Goal: Task Accomplishment & Management: Manage account settings

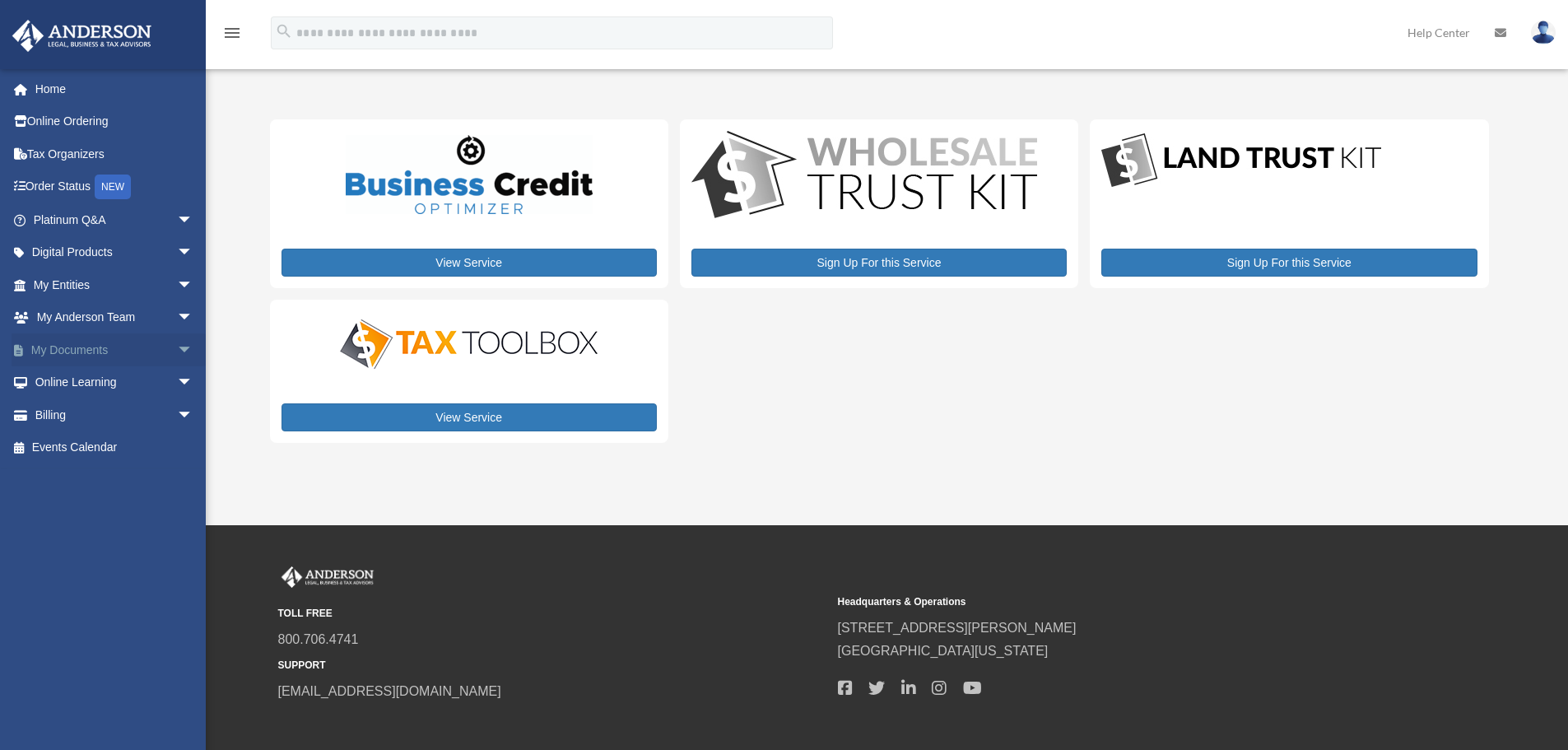
click at [116, 348] on link "My Documents arrow_drop_down" at bounding box center [114, 350] width 206 height 33
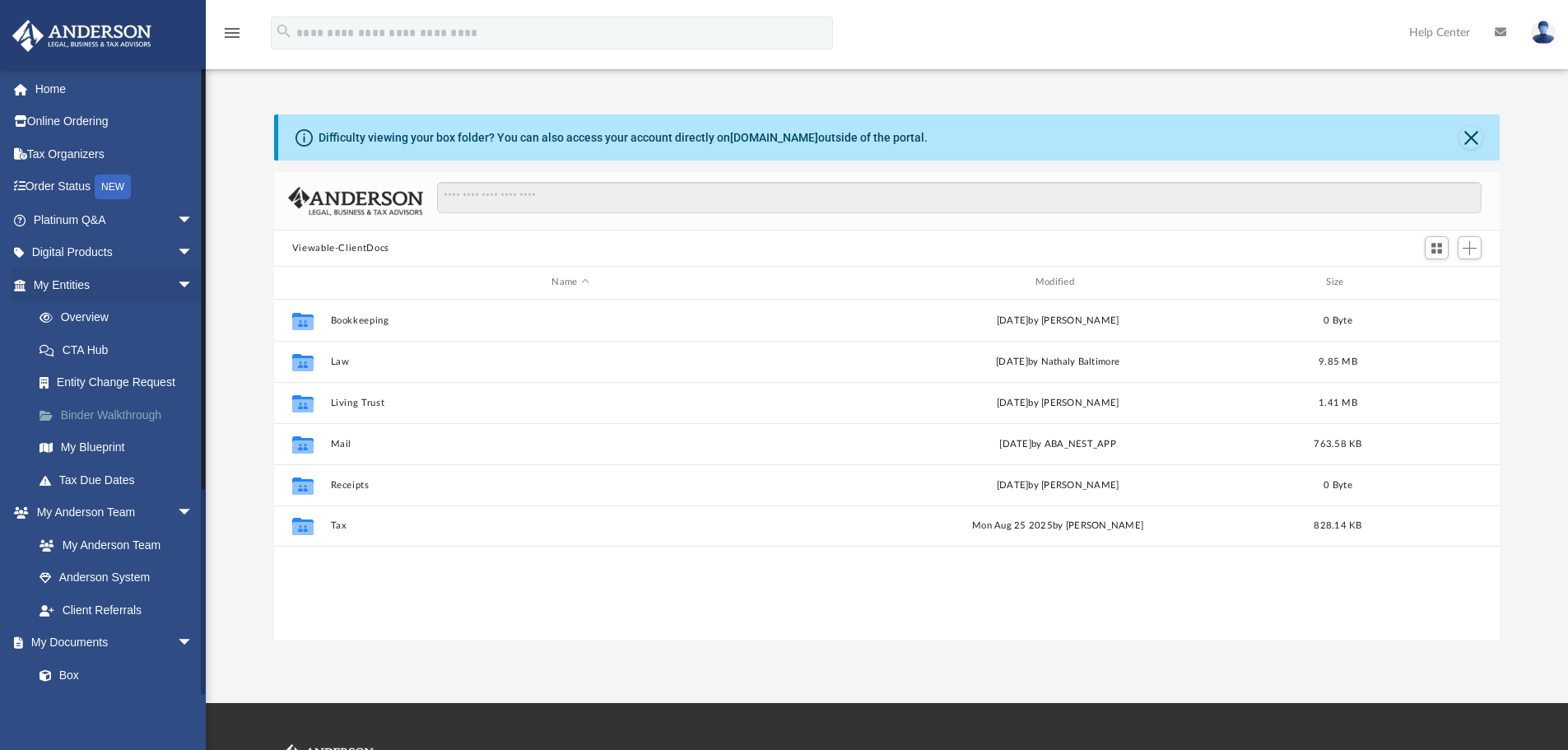
scroll to position [362, 1213]
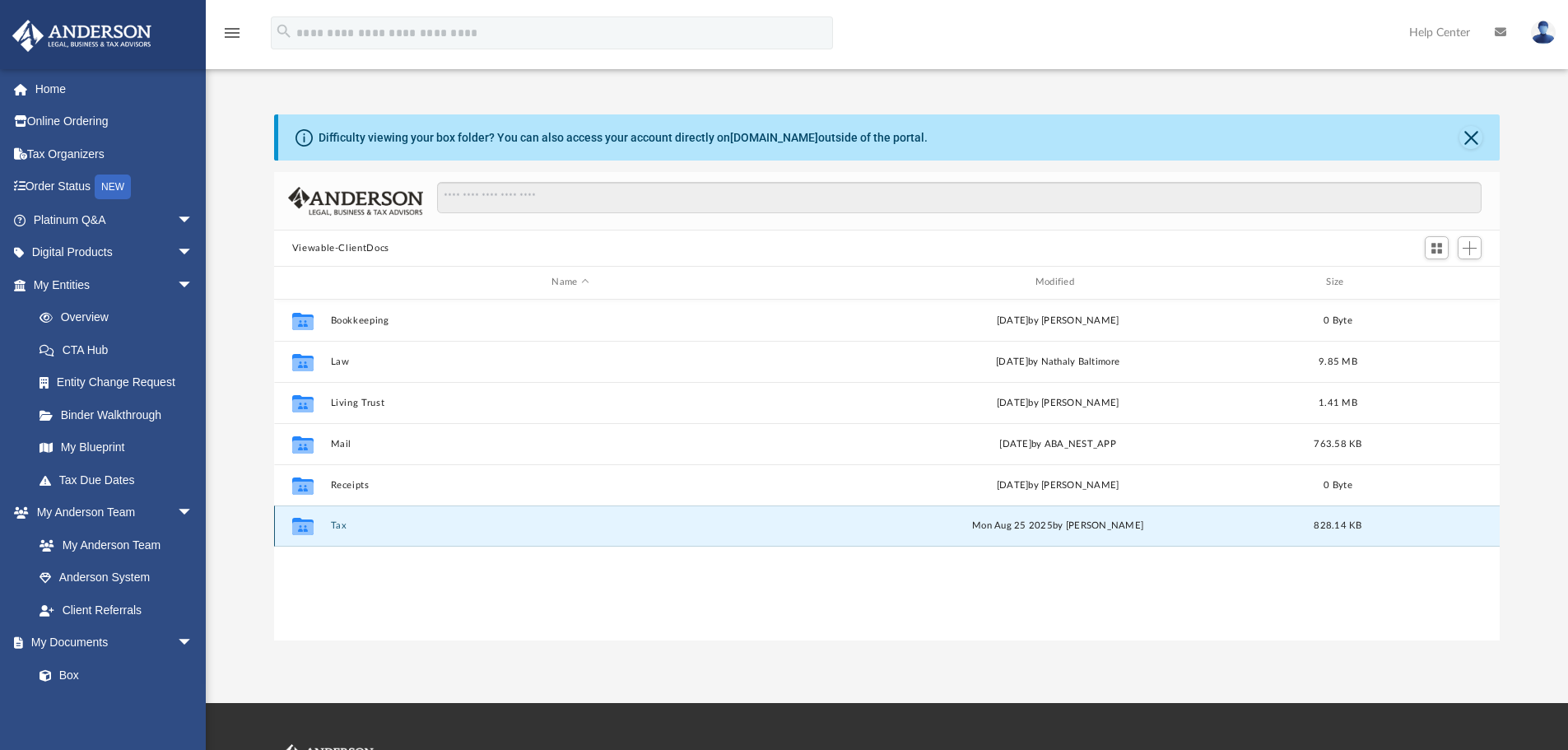
click at [338, 525] on button "Tax" at bounding box center [570, 525] width 480 height 10
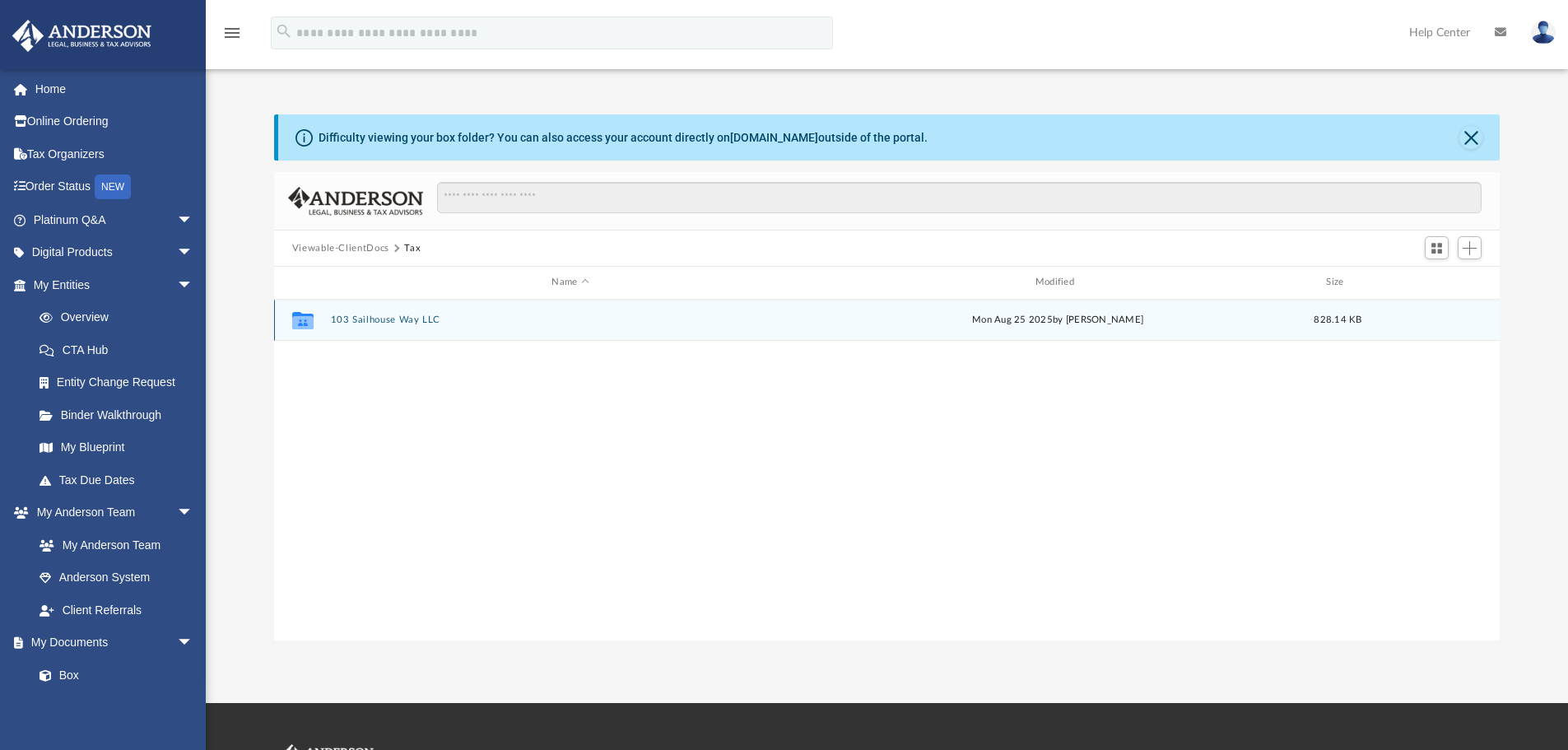
click at [417, 322] on button "103 Sailhouse Way LLC" at bounding box center [570, 320] width 480 height 10
click at [395, 322] on button "[GEOGRAPHIC_DATA]" at bounding box center [570, 320] width 480 height 10
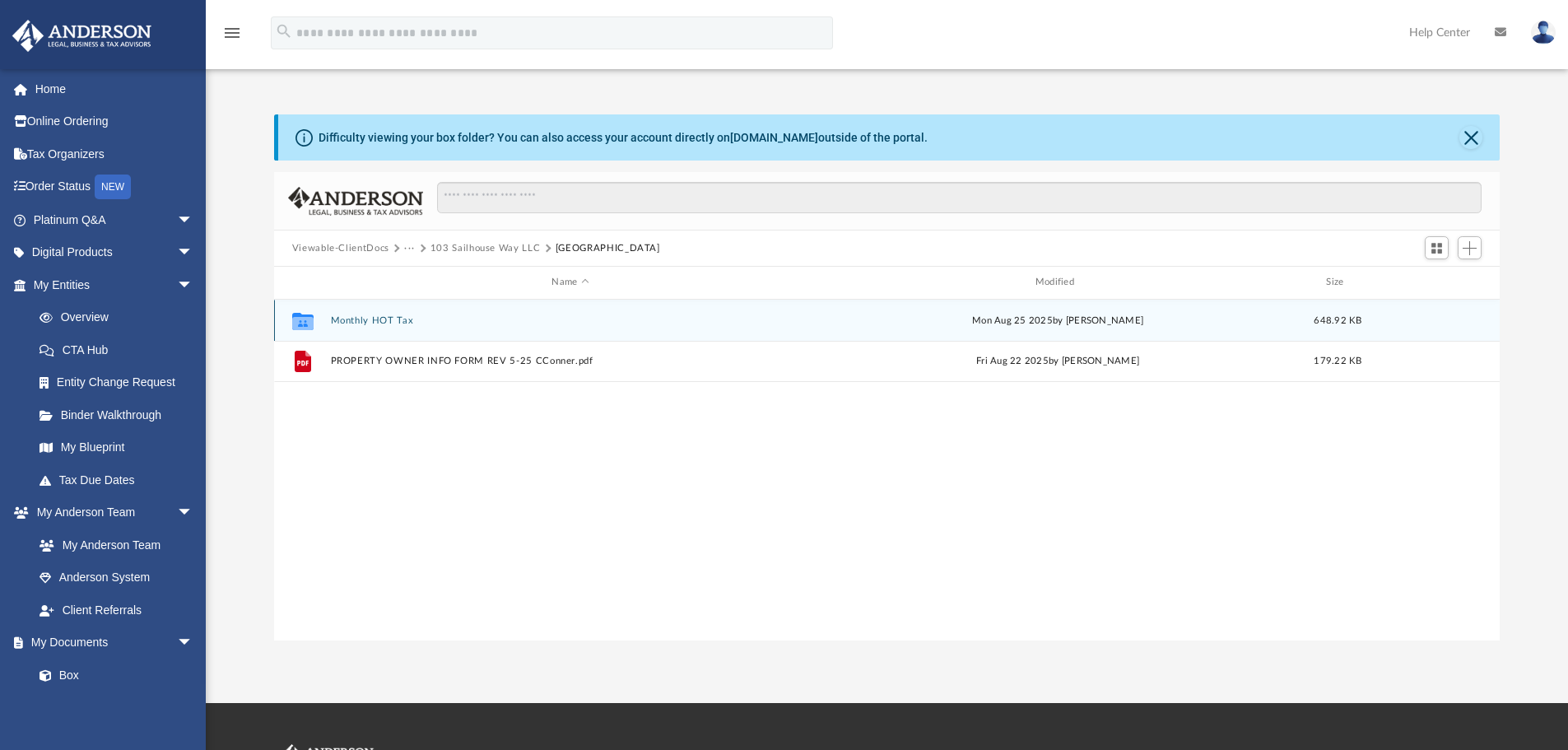
click at [386, 317] on button "Monthly HOT Tax" at bounding box center [570, 321] width 480 height 10
click at [348, 322] on button "2025" at bounding box center [570, 321] width 480 height 10
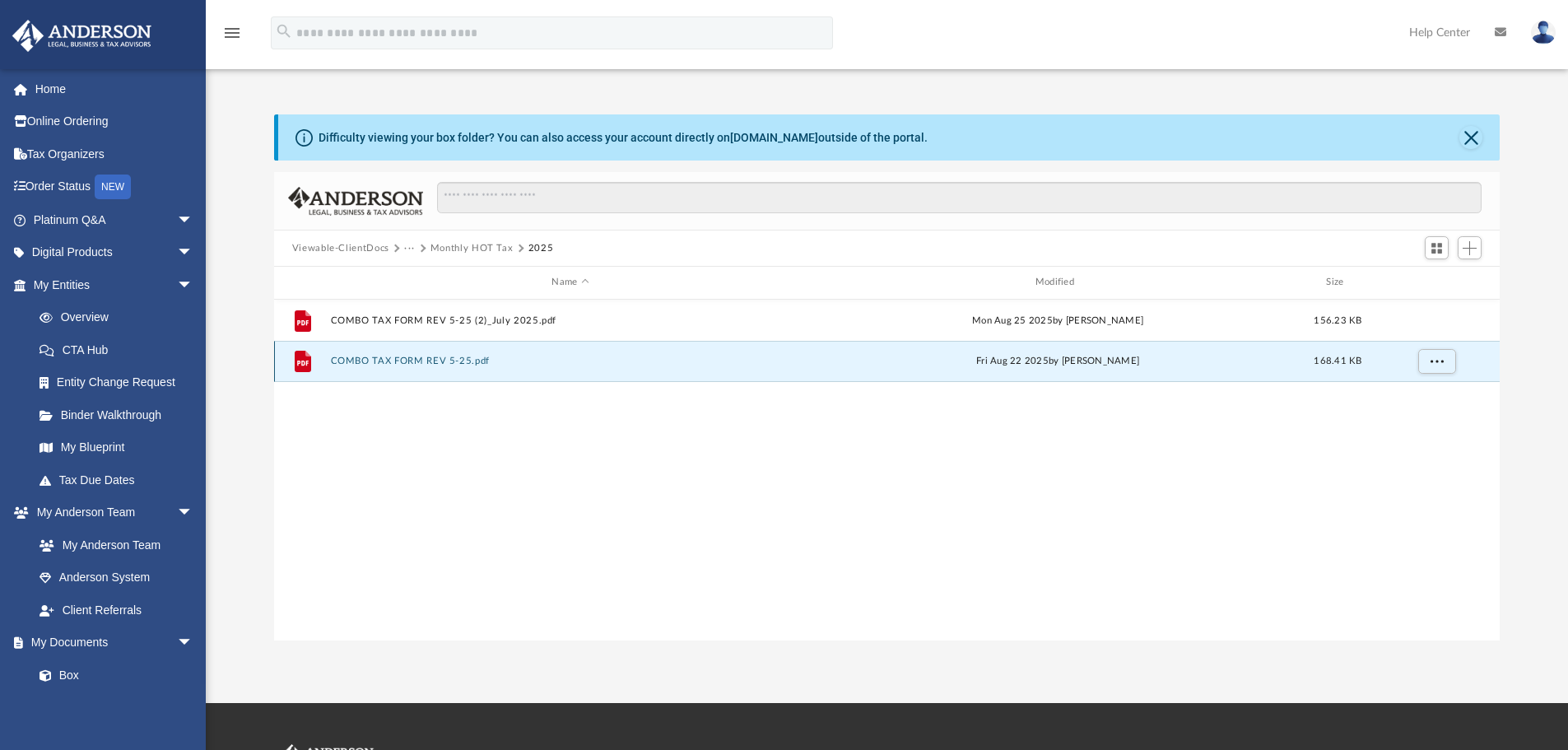
click at [409, 361] on button "COMBO TAX FORM REV 5-25.pdf" at bounding box center [570, 361] width 480 height 10
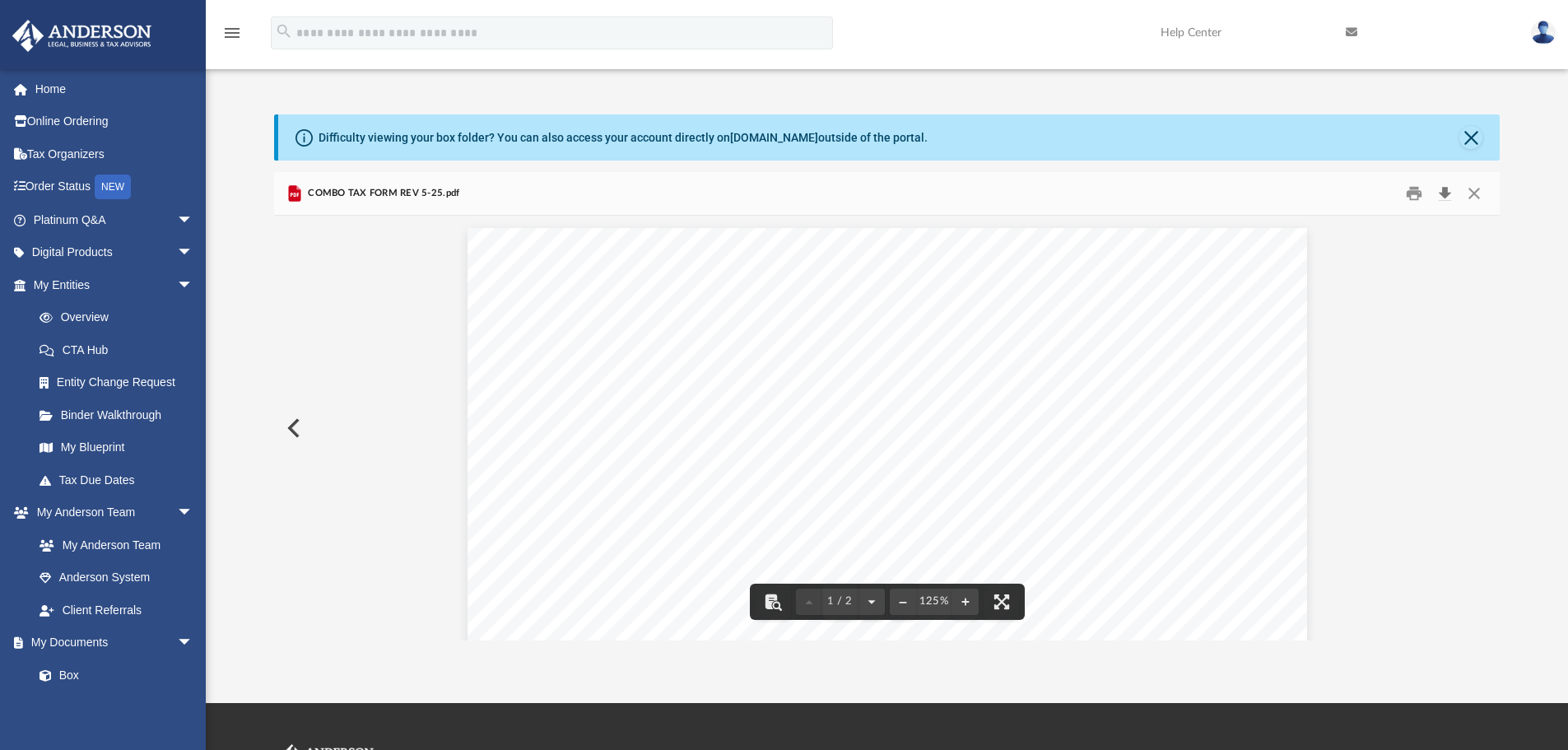
click at [1446, 195] on button "Download" at bounding box center [1445, 193] width 30 height 25
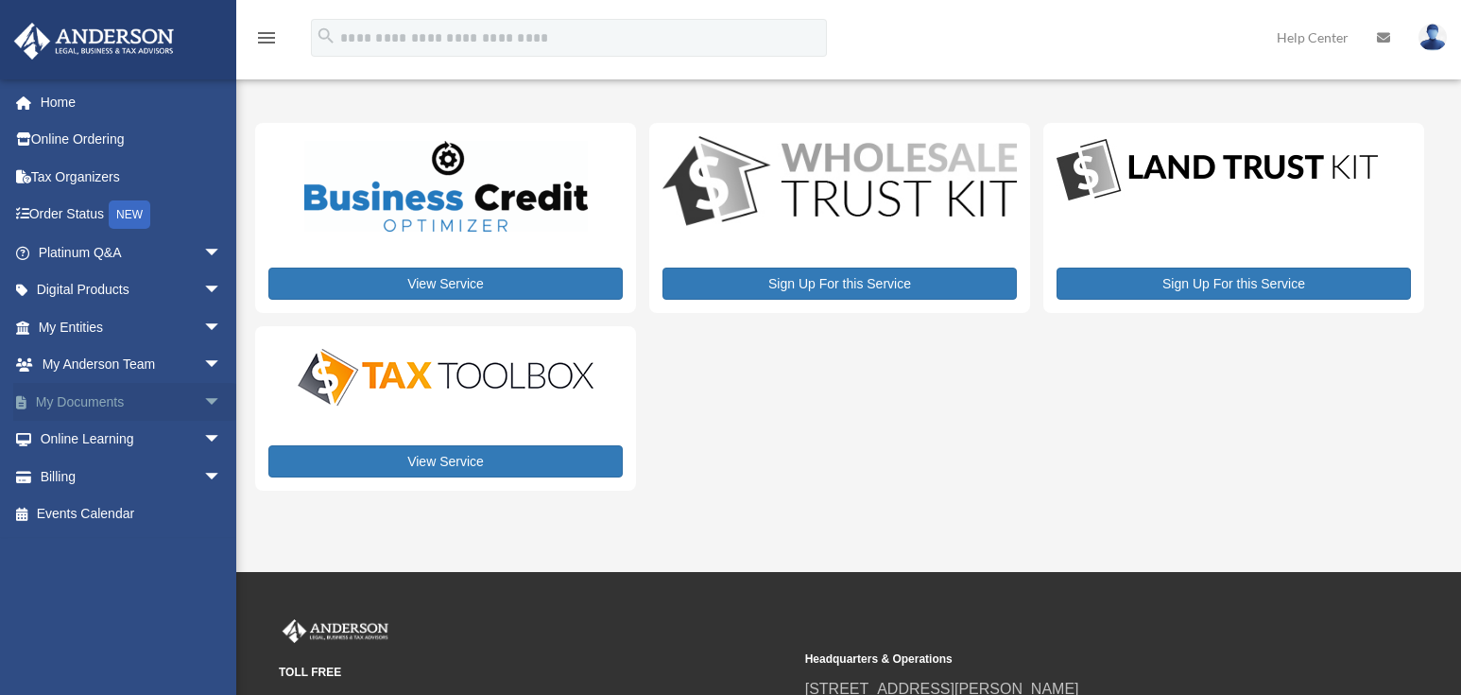
click at [156, 400] on link "My Documents arrow_drop_down" at bounding box center [131, 402] width 237 height 38
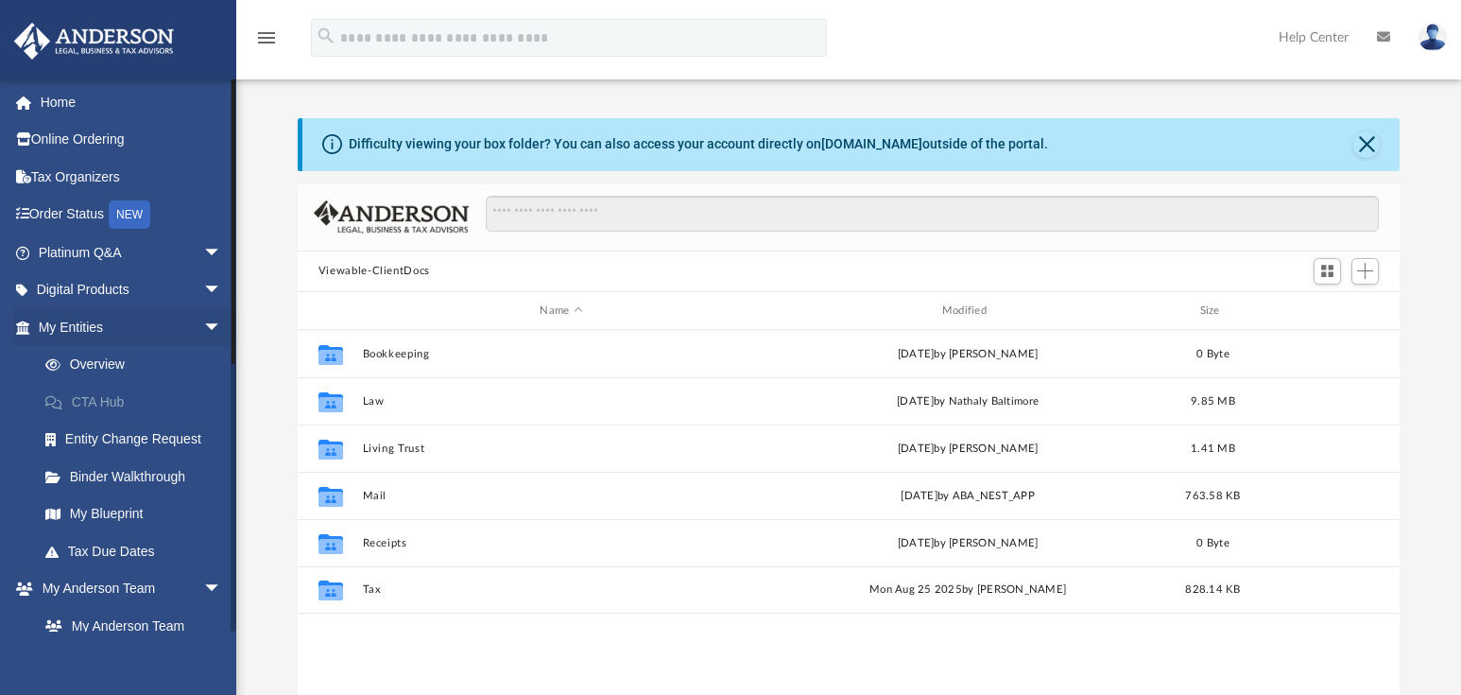
scroll to position [416, 1089]
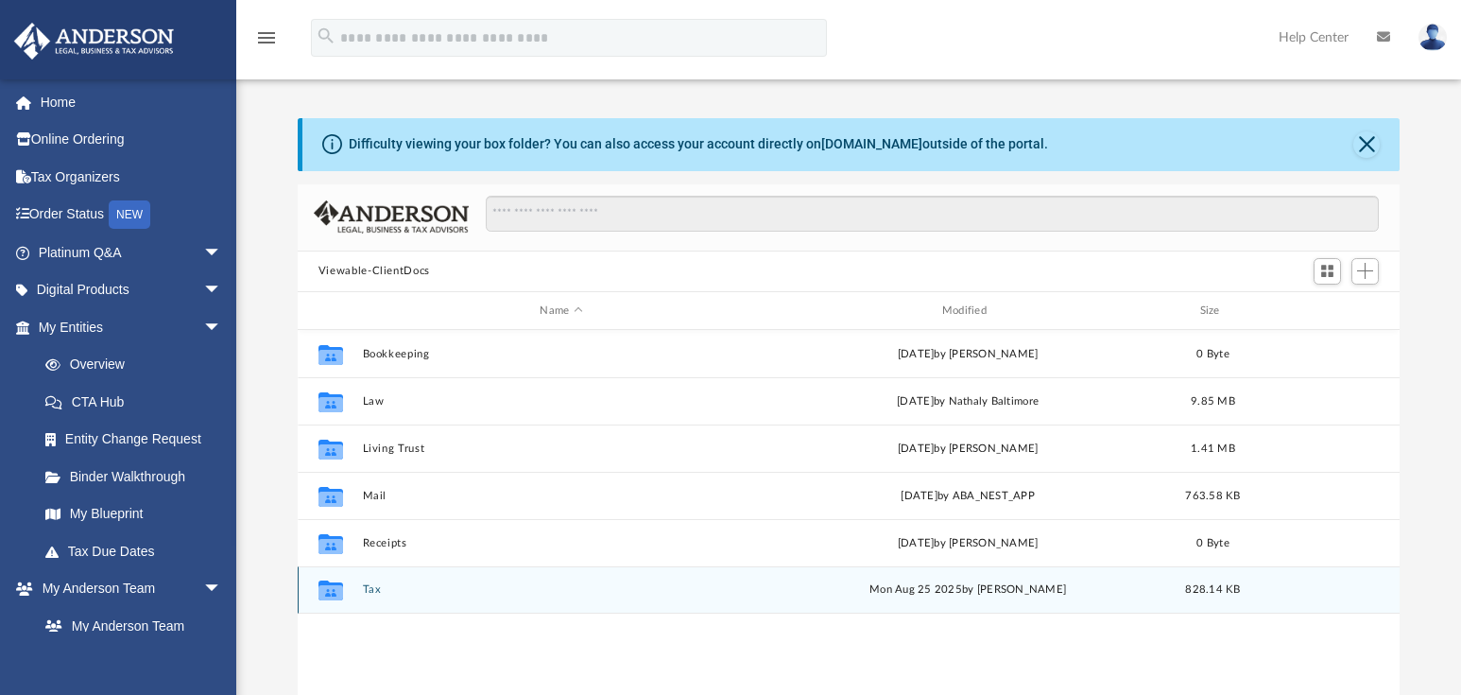
click at [371, 589] on button "Tax" at bounding box center [561, 590] width 398 height 12
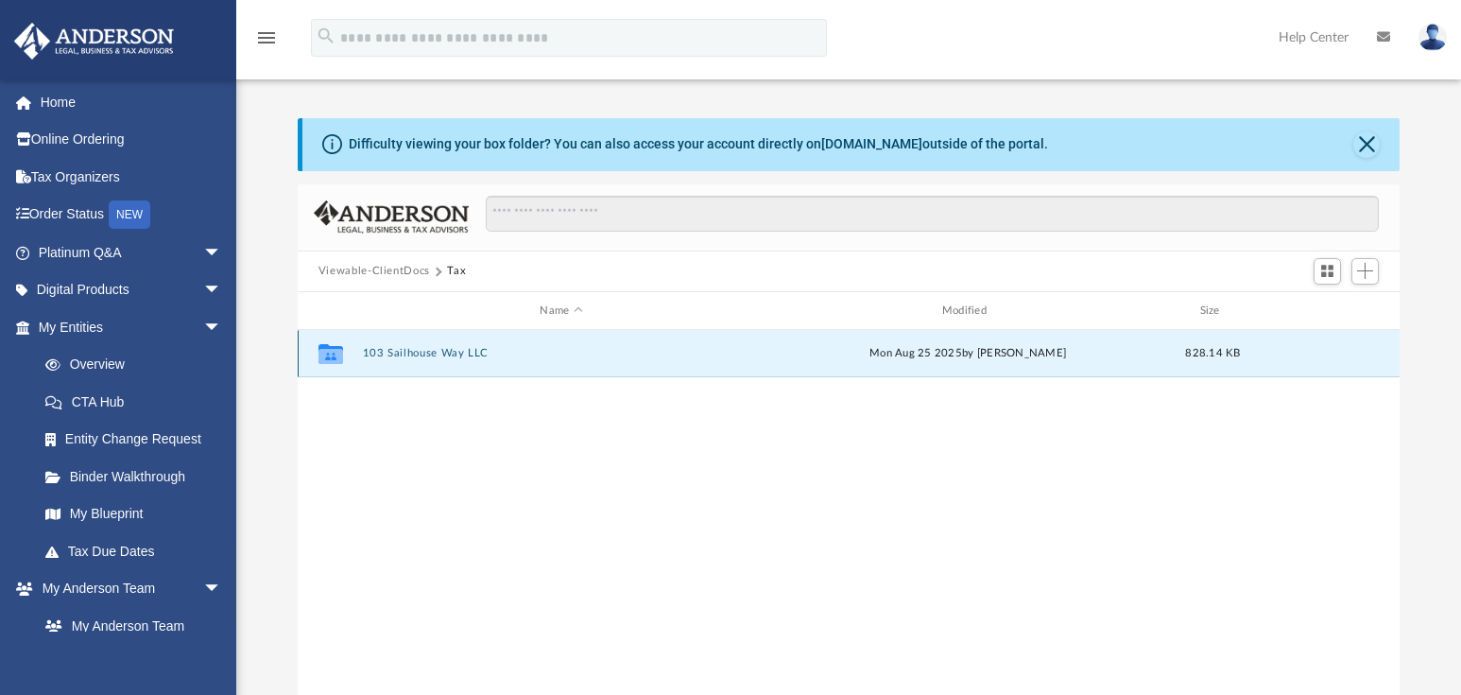
click at [424, 354] on button "103 Sailhouse Way LLC" at bounding box center [561, 354] width 398 height 12
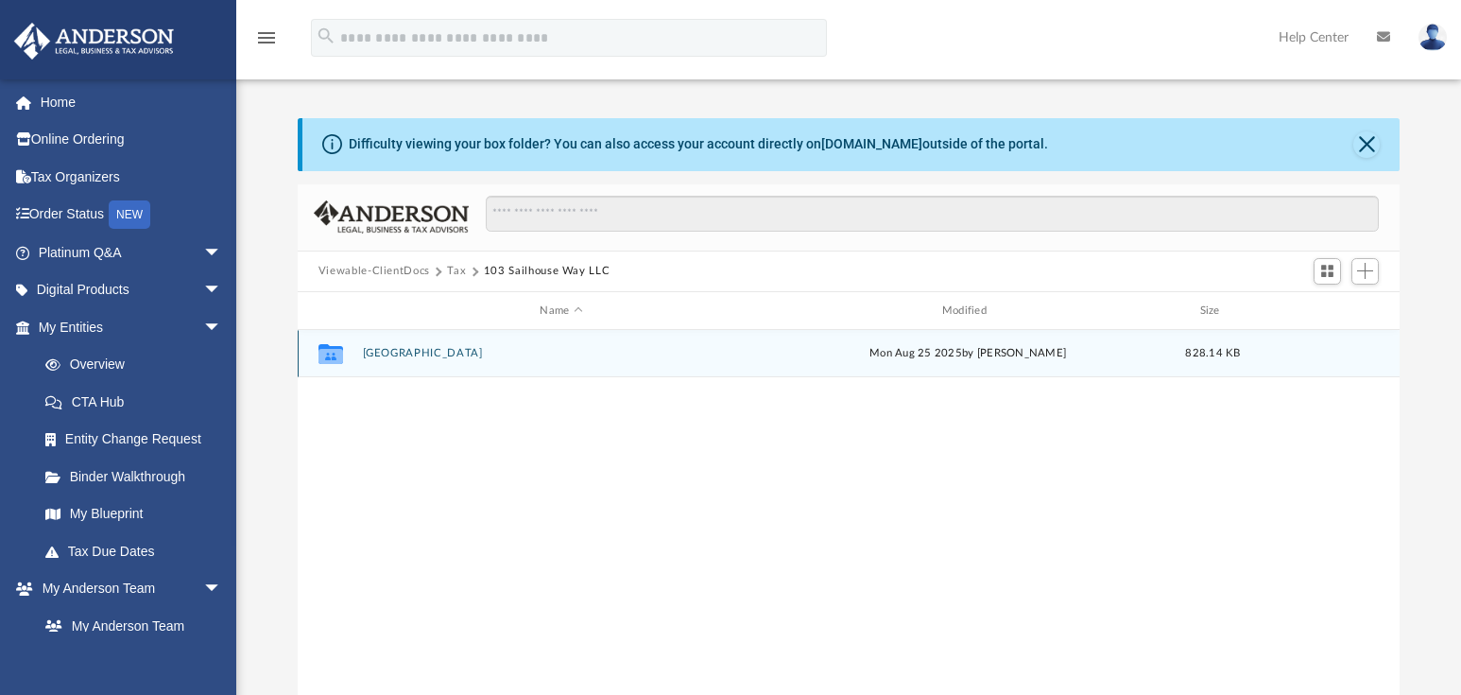
click at [422, 353] on button "[GEOGRAPHIC_DATA]" at bounding box center [561, 354] width 398 height 12
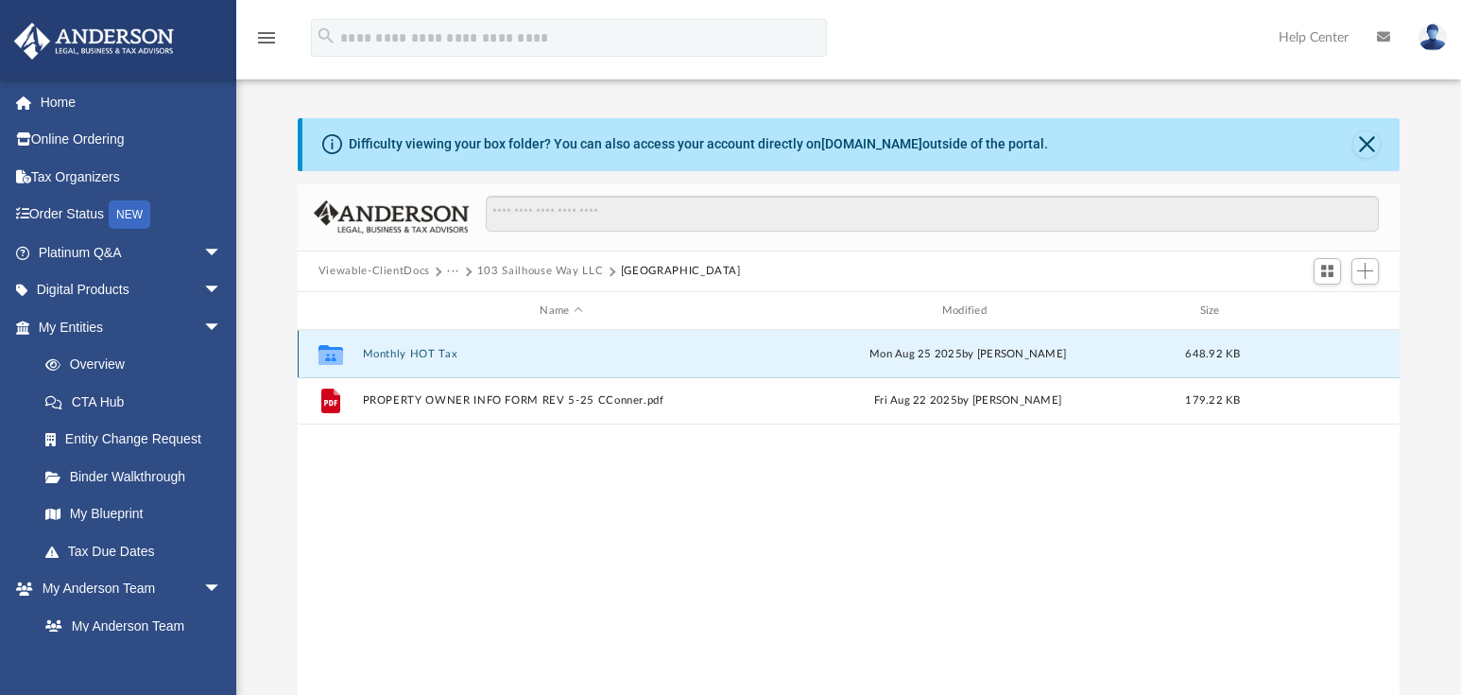
click at [413, 351] on button "Monthly HOT Tax" at bounding box center [561, 354] width 398 height 12
click at [378, 355] on button "2025" at bounding box center [561, 354] width 398 height 12
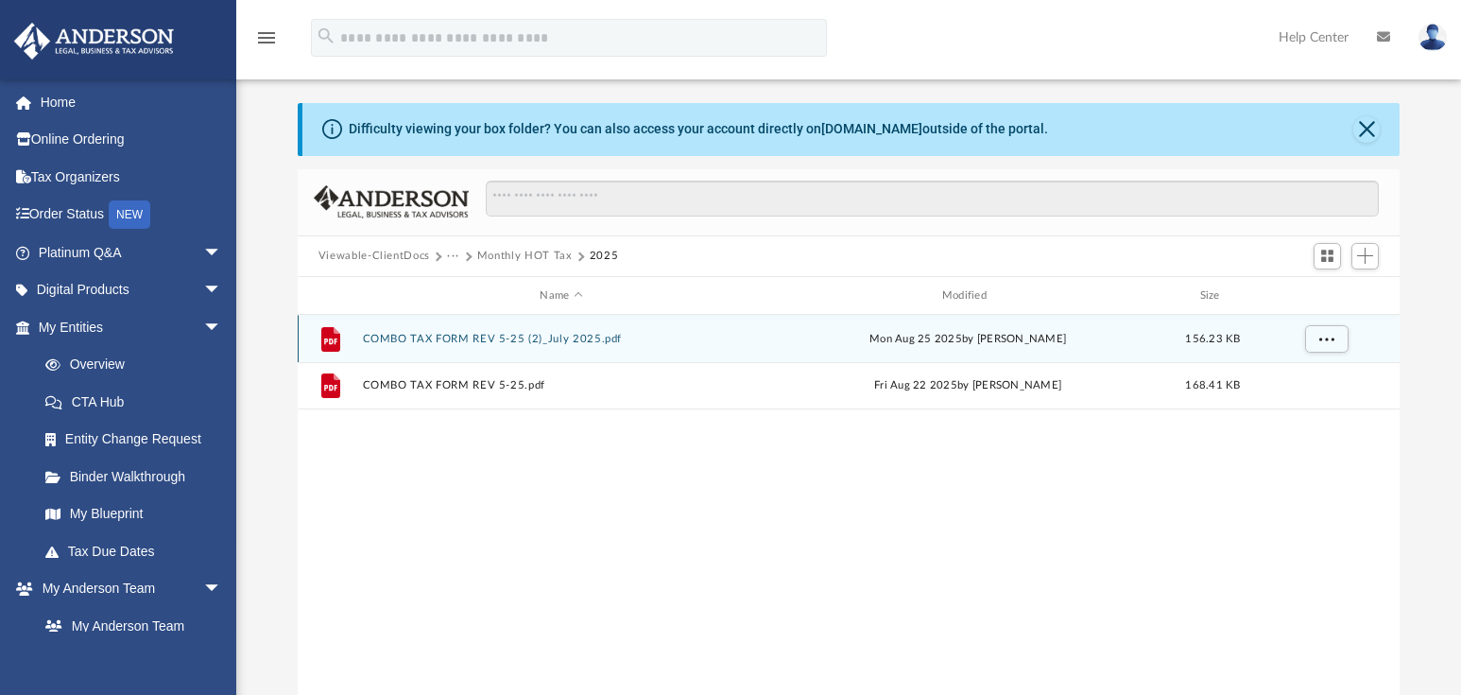
scroll to position [0, 0]
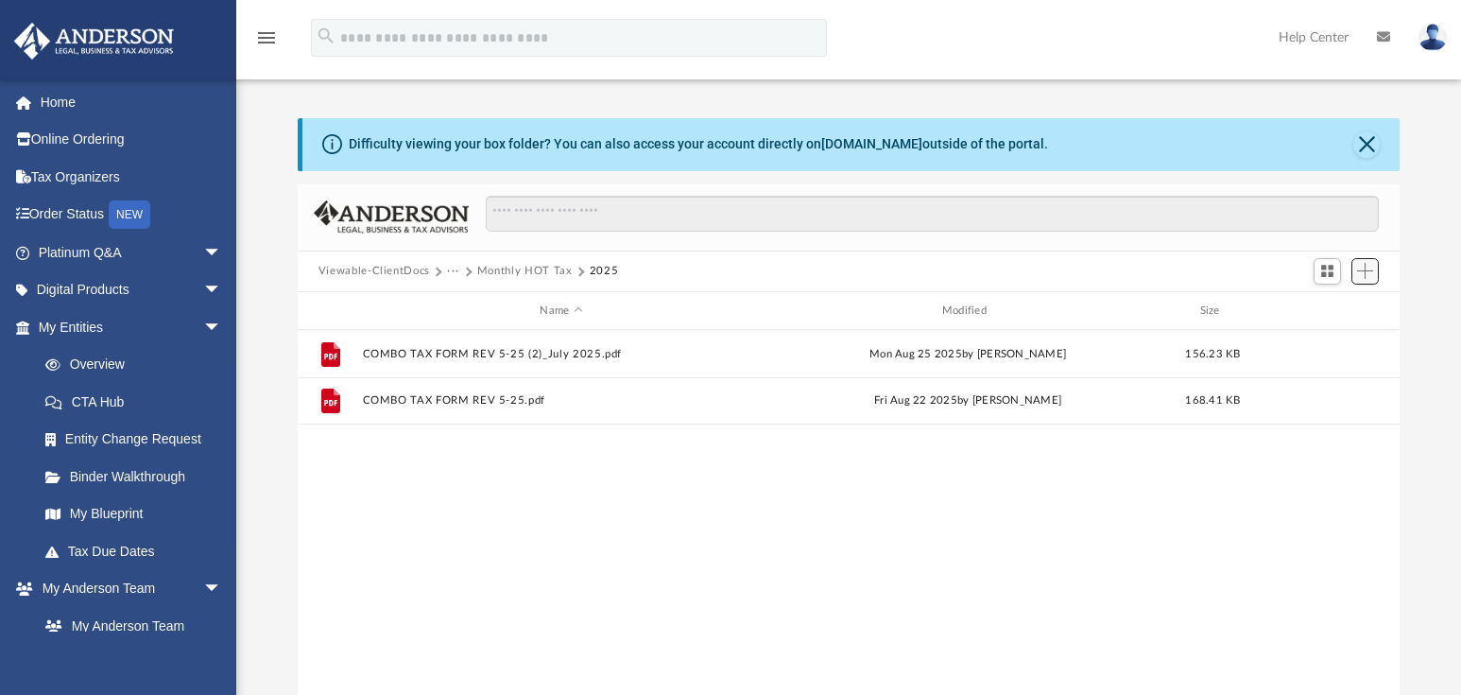
click at [1368, 277] on span "Add" at bounding box center [1365, 271] width 16 height 16
click at [1341, 310] on li "Upload" at bounding box center [1338, 310] width 60 height 20
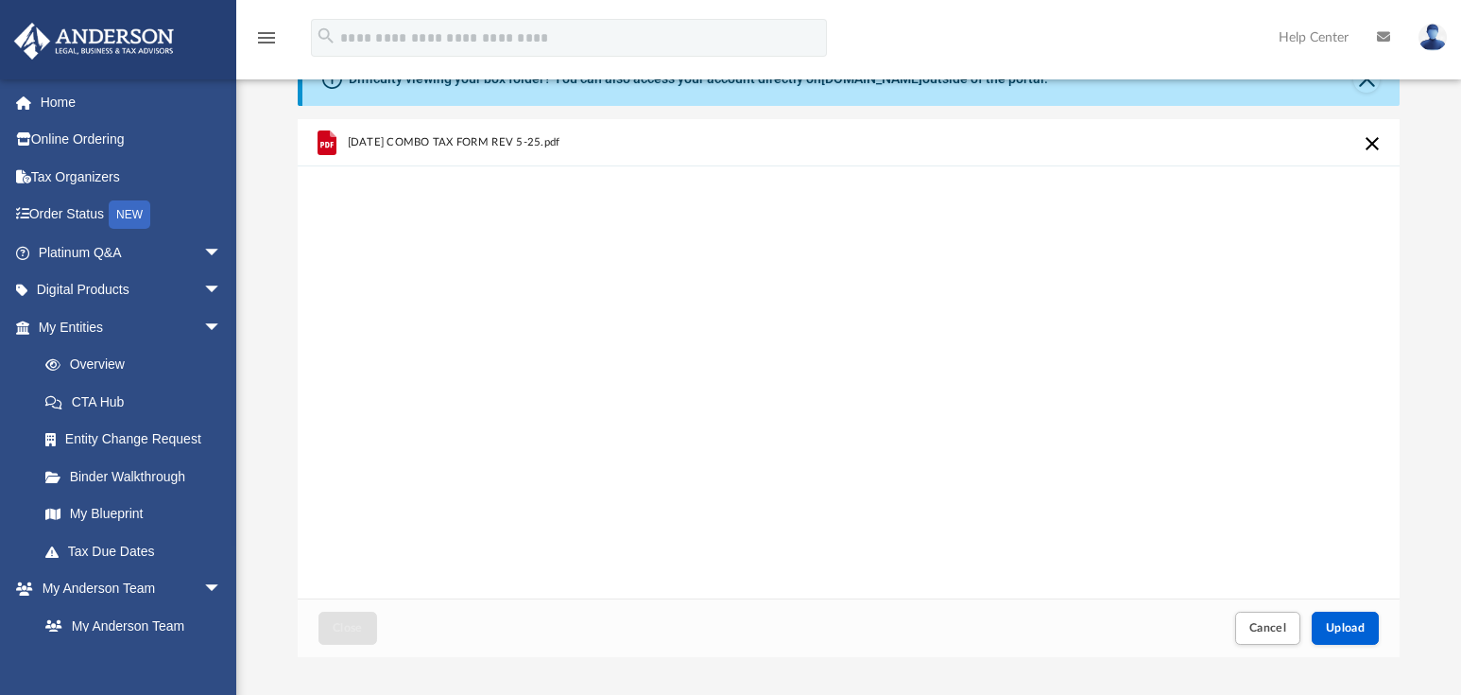
scroll to position [95, 0]
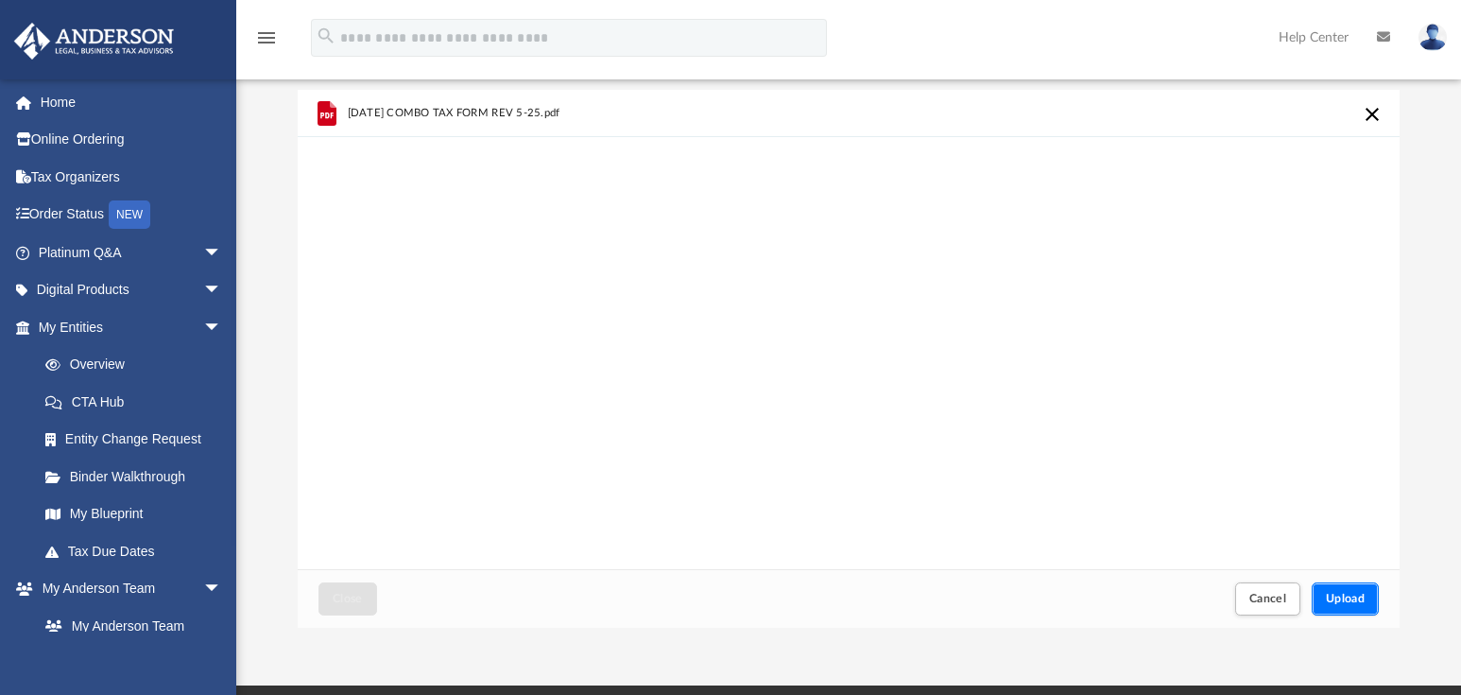
click at [1337, 591] on button "Upload" at bounding box center [1346, 598] width 68 height 33
